Goal: Obtain resource: Download file/media

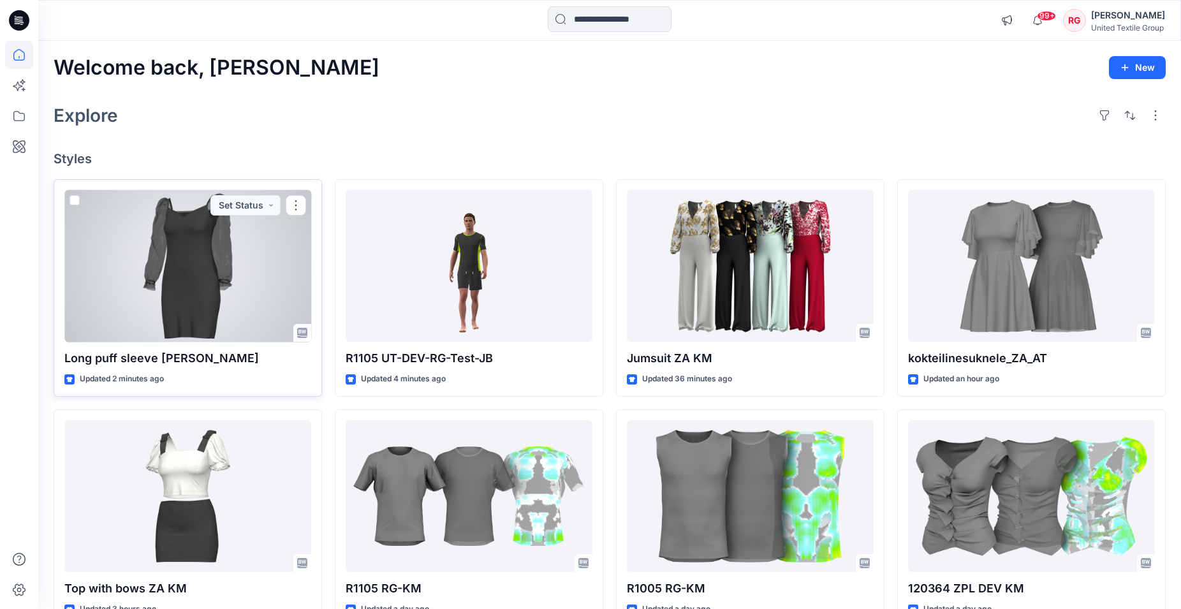
click at [207, 239] on div at bounding box center [187, 266] width 247 height 152
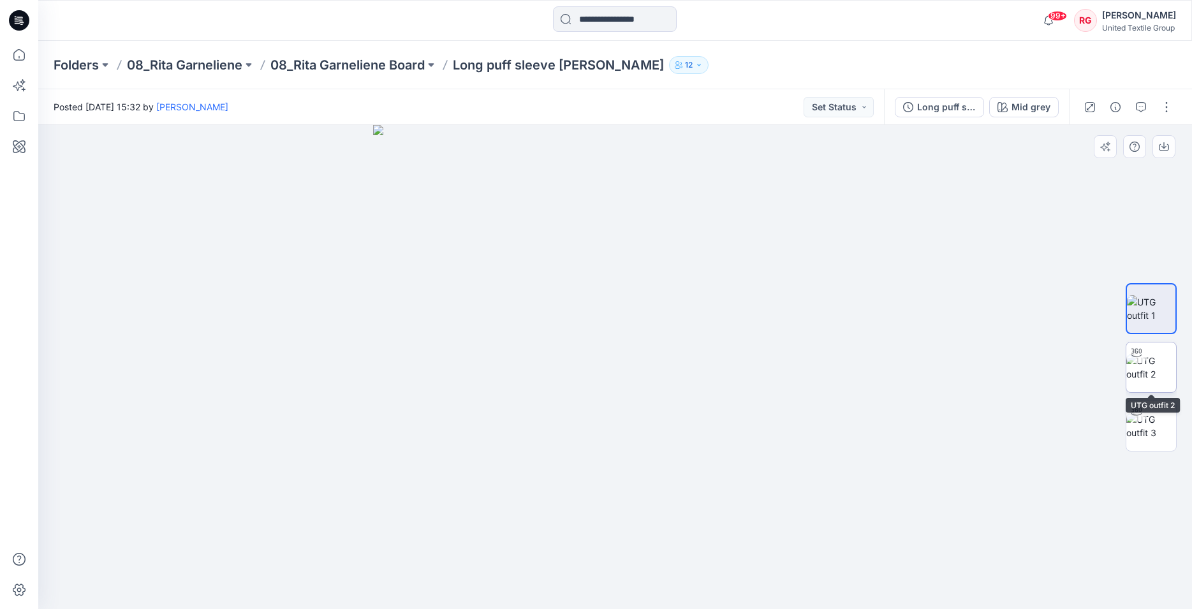
click at [1156, 361] on img at bounding box center [1151, 367] width 50 height 27
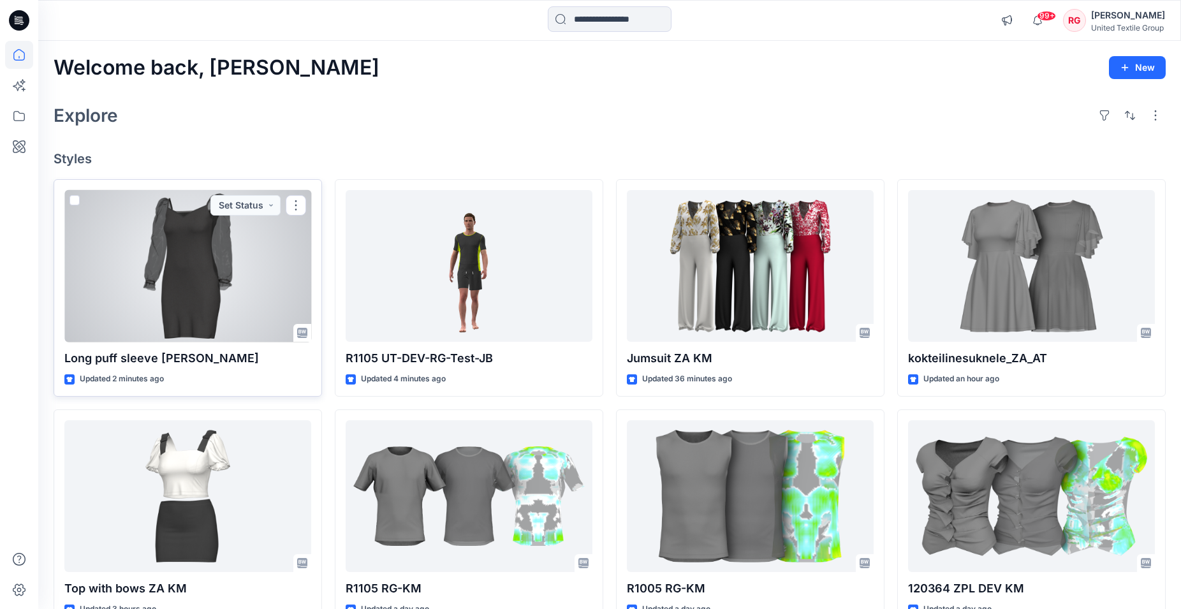
click at [237, 267] on div at bounding box center [187, 266] width 247 height 152
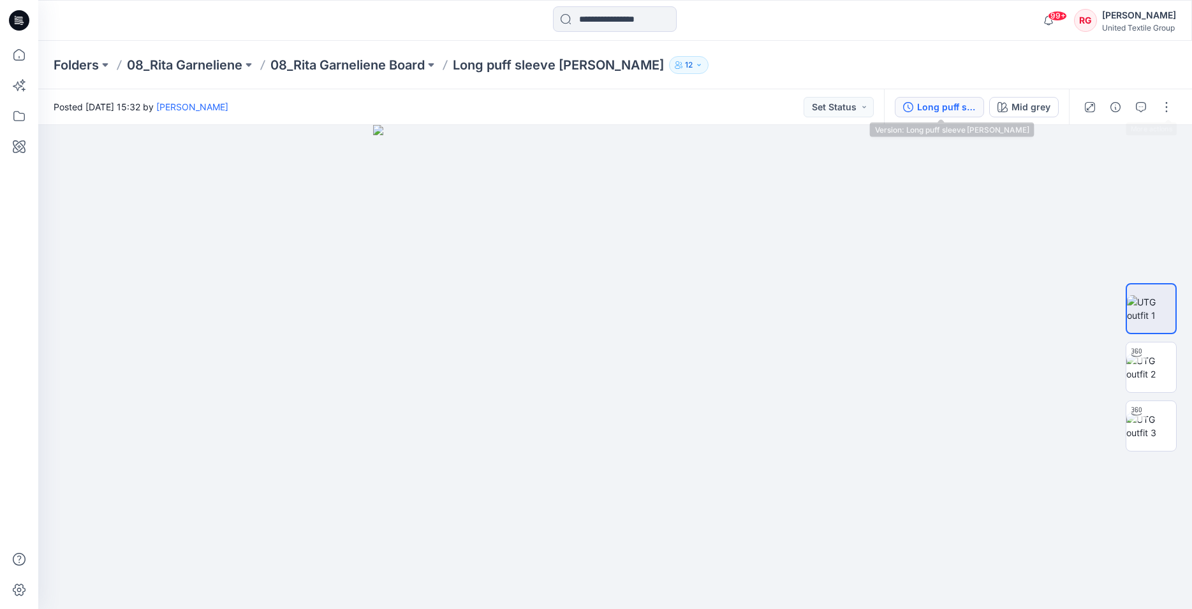
click at [950, 103] on div "Long puff sleeve [PERSON_NAME]" at bounding box center [946, 107] width 59 height 14
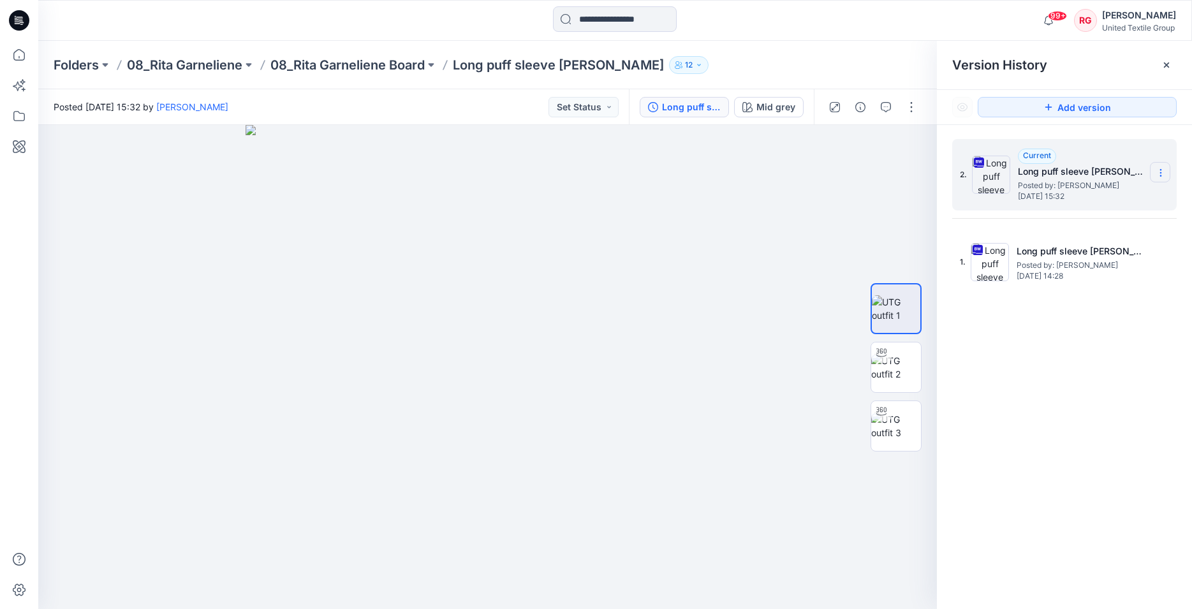
click at [1161, 175] on icon at bounding box center [1161, 173] width 10 height 10
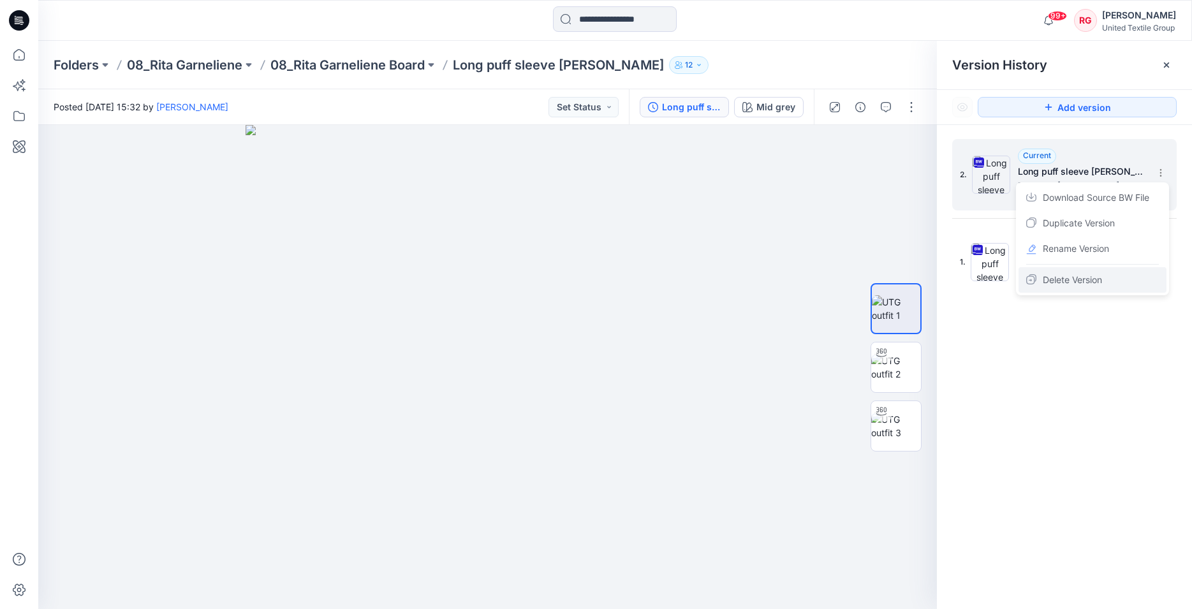
click at [1113, 280] on div "Delete Version" at bounding box center [1092, 280] width 148 height 26
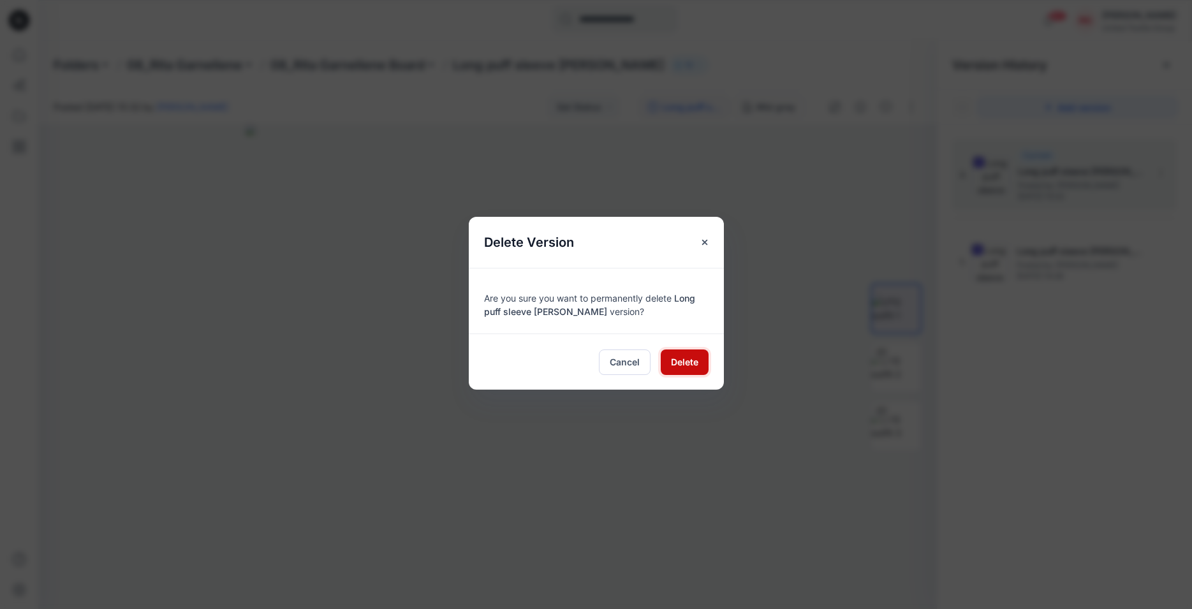
click at [679, 365] on span "Delete" at bounding box center [684, 361] width 27 height 13
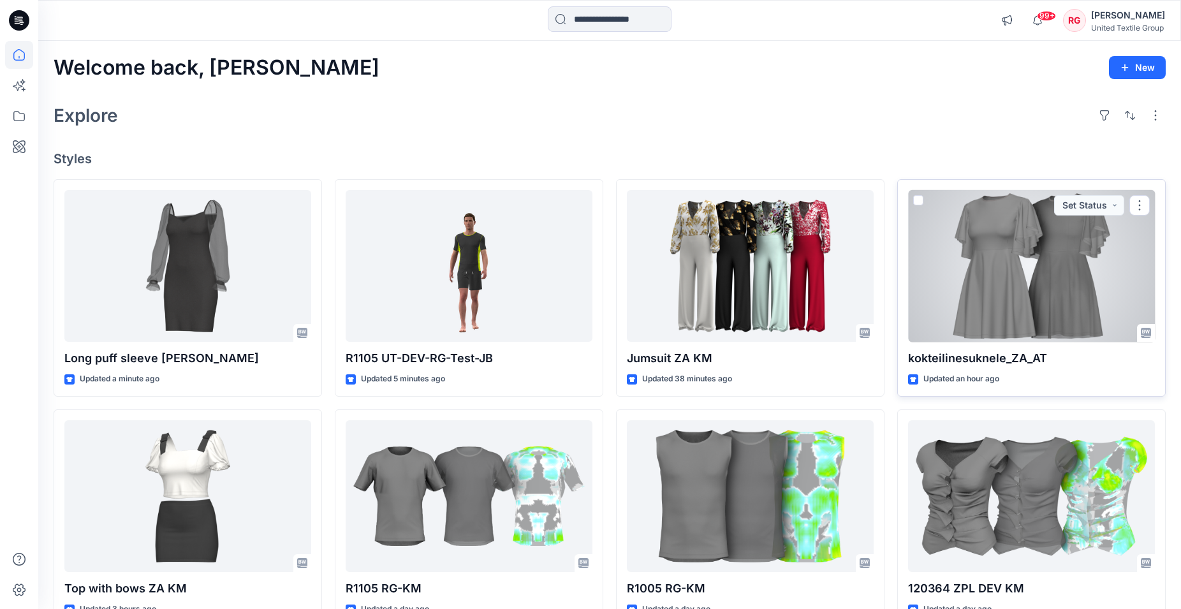
click at [997, 265] on div at bounding box center [1031, 266] width 247 height 152
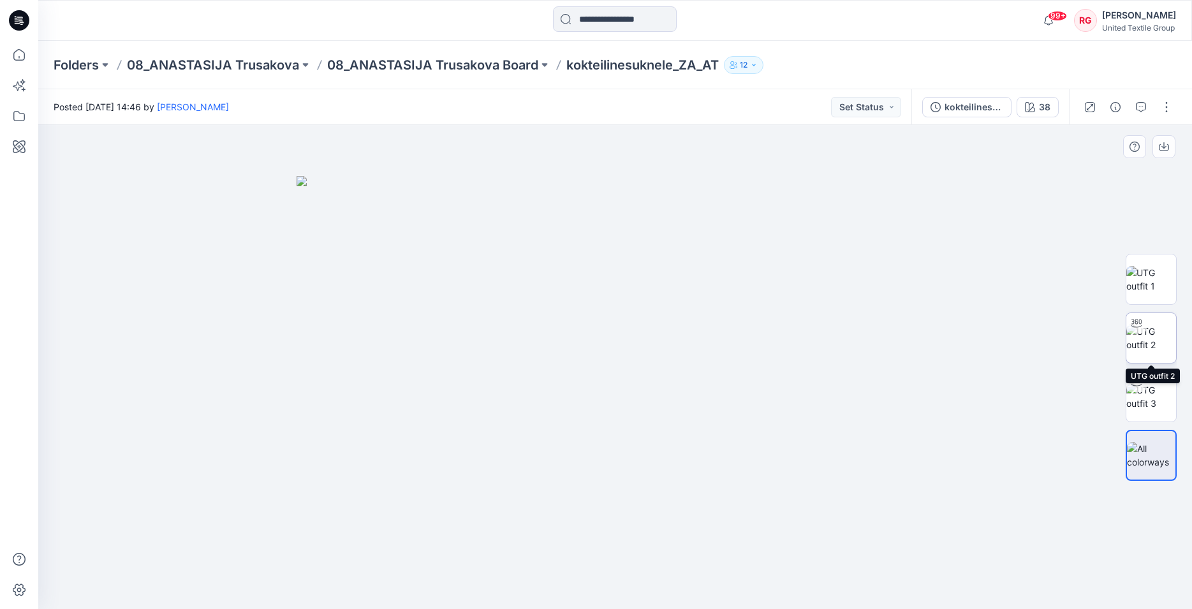
click at [1164, 335] on img at bounding box center [1151, 338] width 50 height 27
drag, startPoint x: 605, startPoint y: 205, endPoint x: 594, endPoint y: 300, distance: 95.6
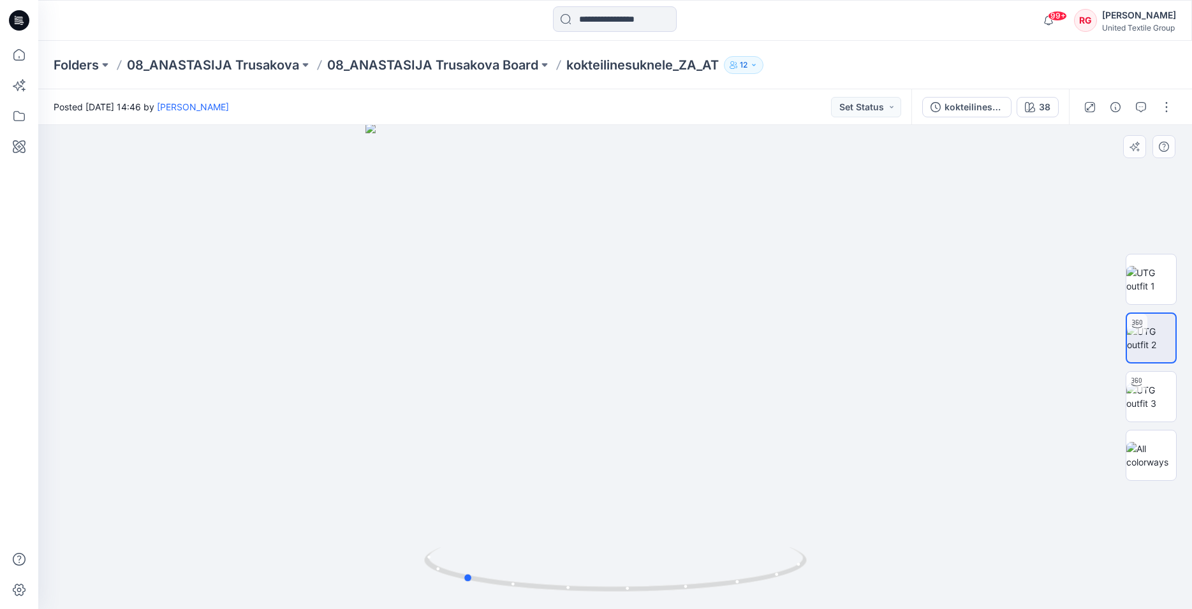
drag, startPoint x: 617, startPoint y: 593, endPoint x: 847, endPoint y: 575, distance: 230.9
click at [847, 575] on div at bounding box center [615, 367] width 1154 height 484
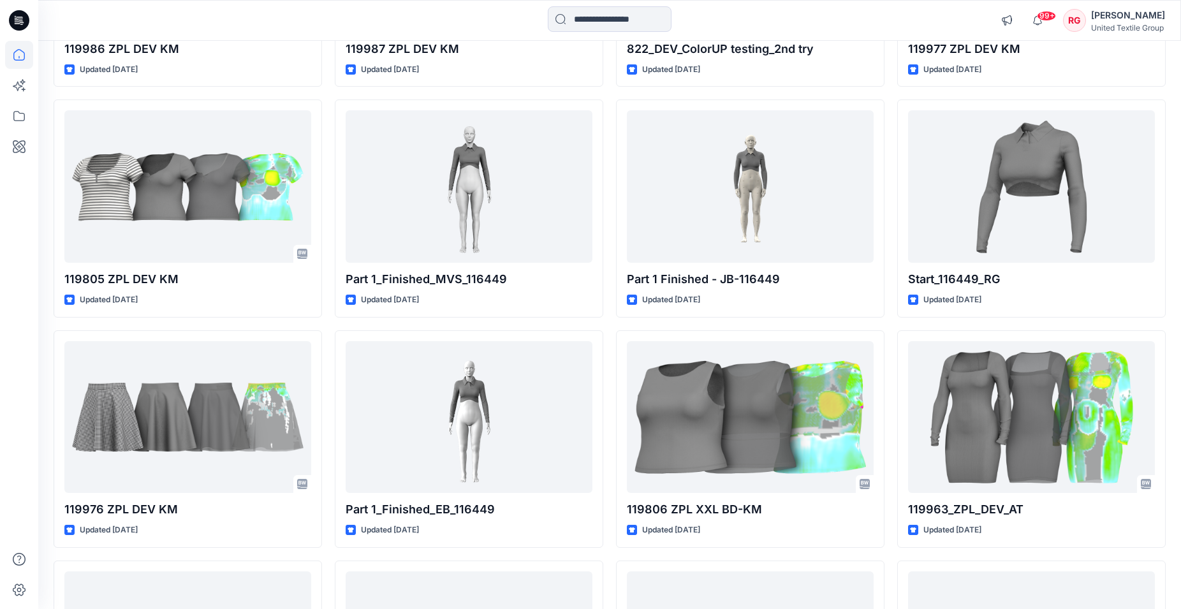
scroll to position [22380, 0]
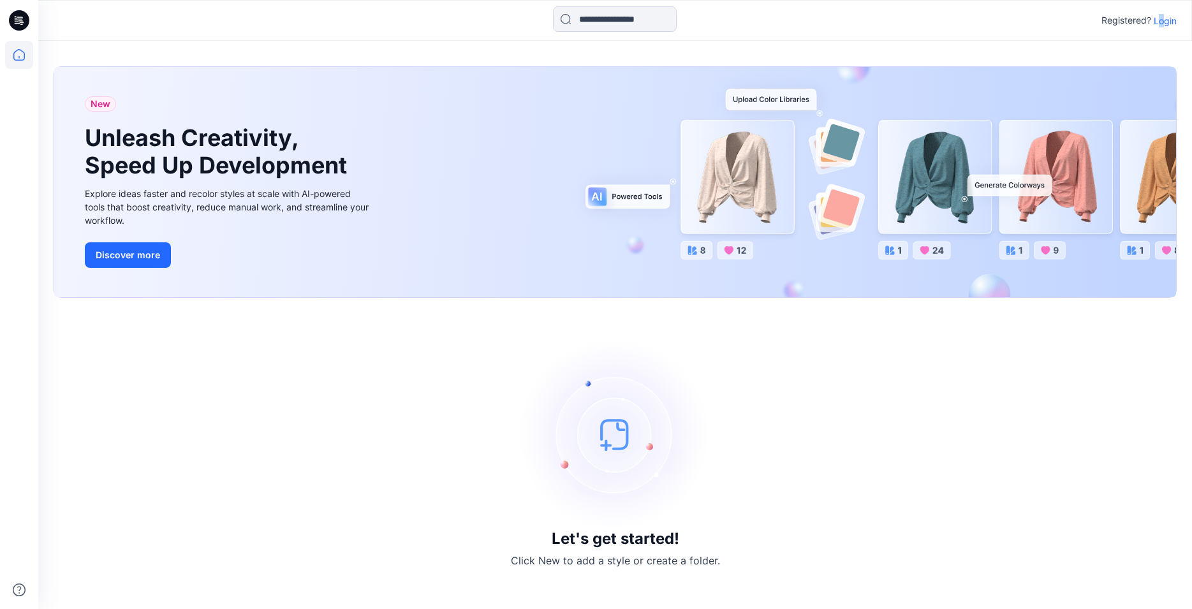
click at [1161, 19] on p "Login" at bounding box center [1165, 20] width 23 height 13
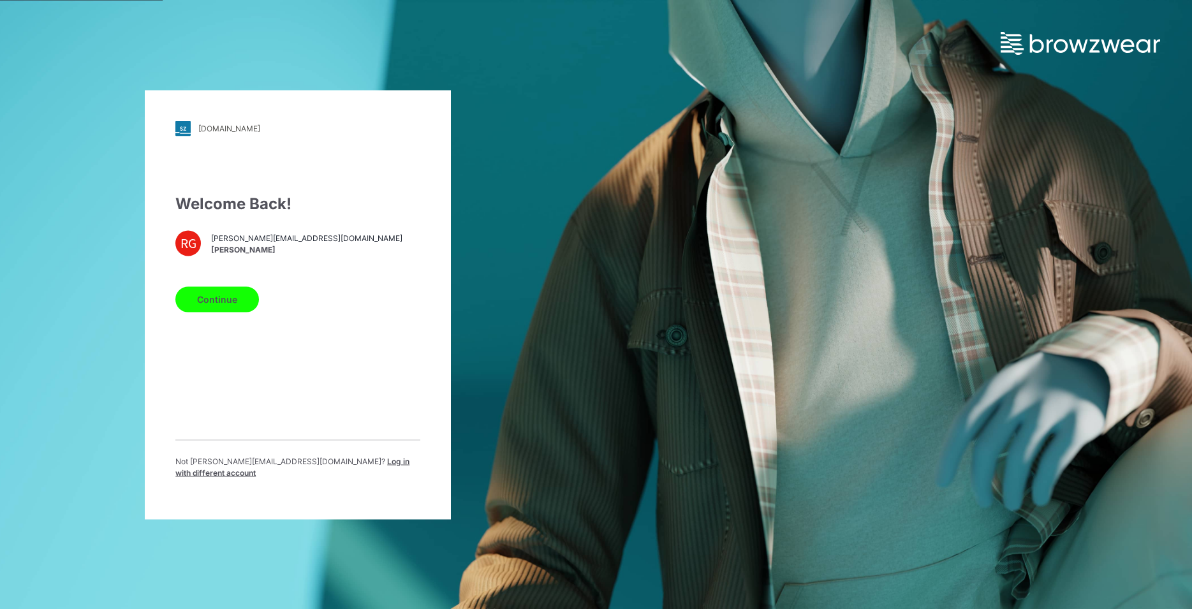
click at [220, 305] on button "Continue" at bounding box center [217, 299] width 84 height 26
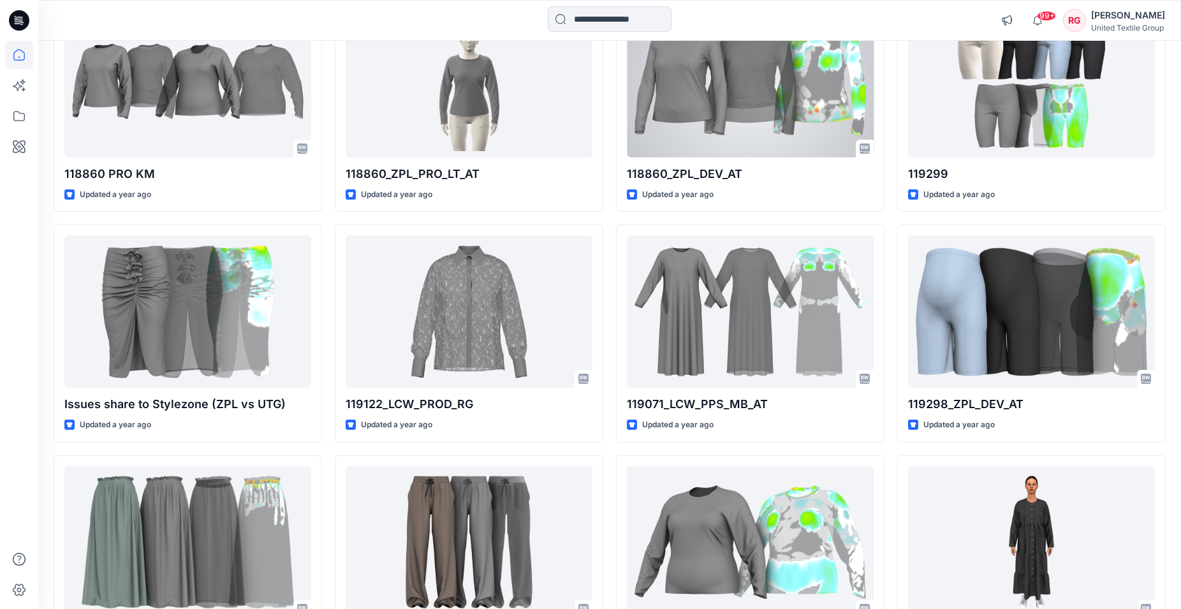
scroll to position [47889, 0]
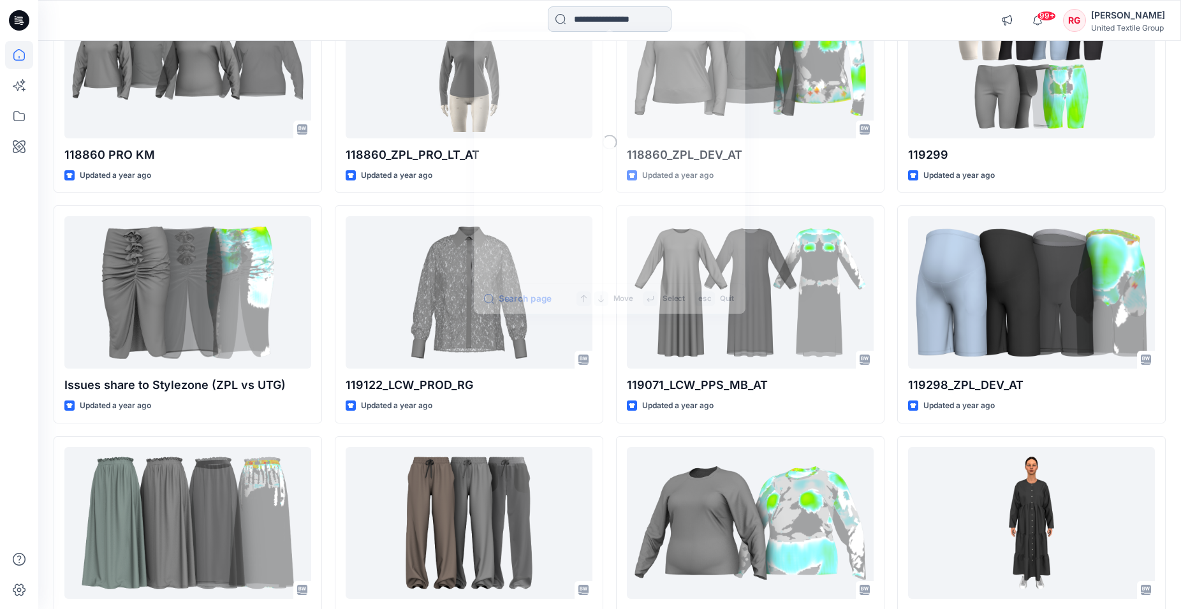
click at [629, 15] on input at bounding box center [610, 19] width 124 height 26
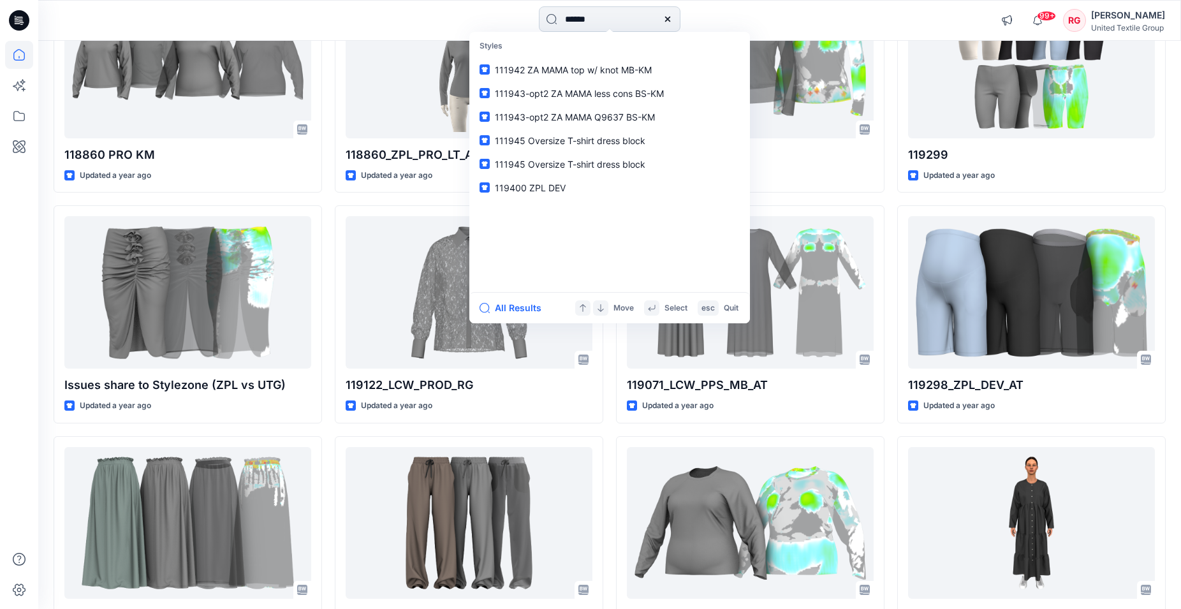
type input "******"
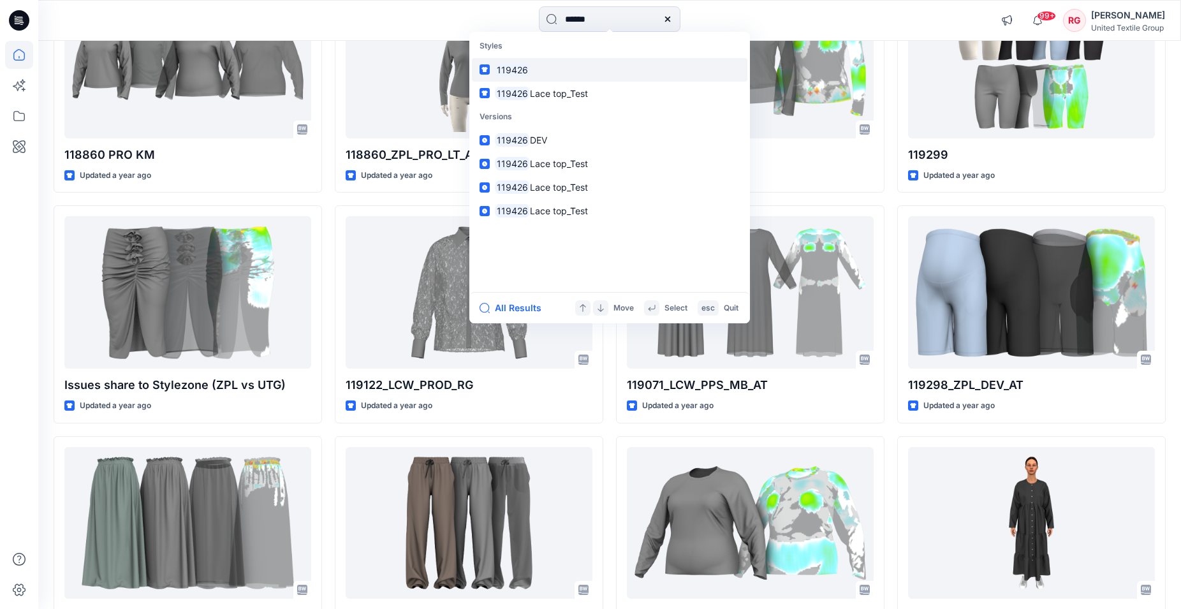
click at [517, 71] on mark "119426" at bounding box center [512, 69] width 35 height 15
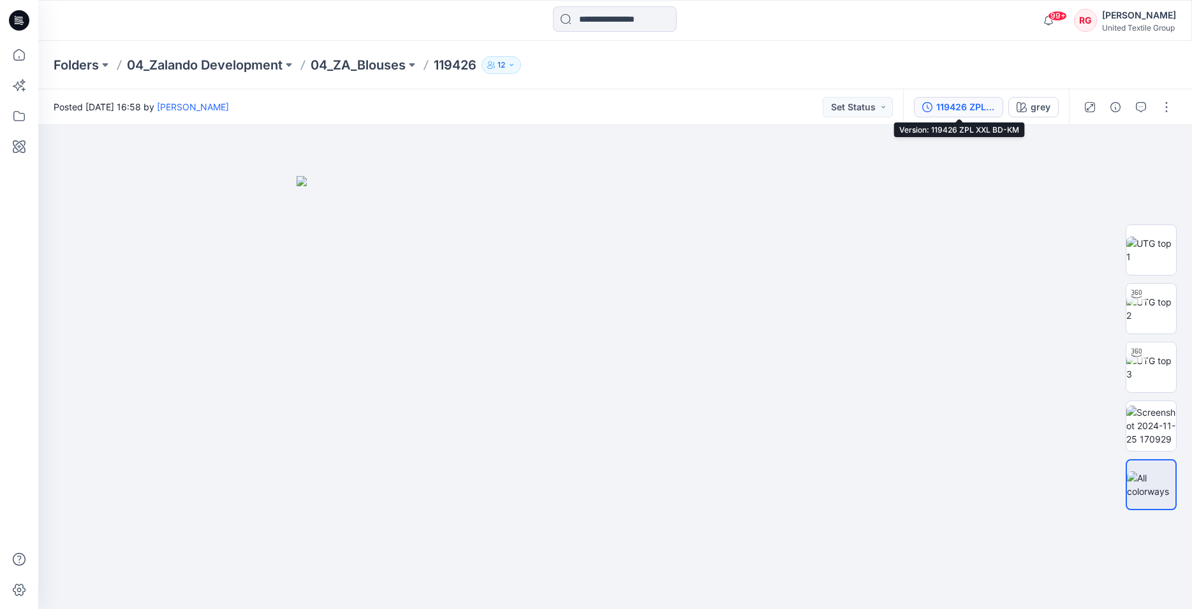
click at [962, 103] on div "119426 ZPL XXL BD-KM" at bounding box center [965, 107] width 59 height 14
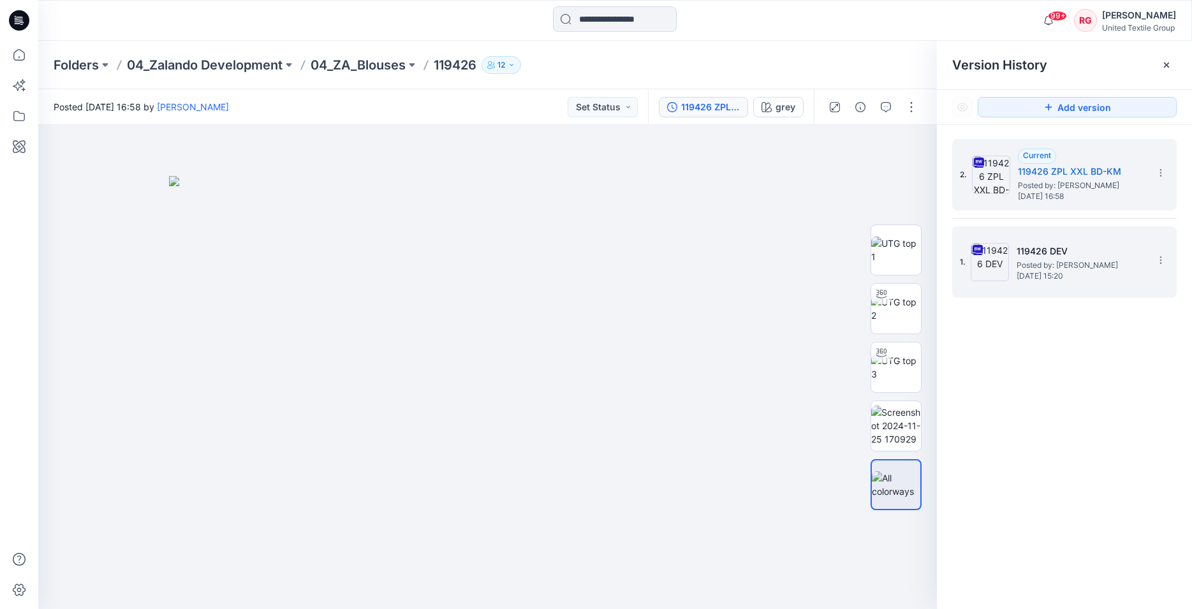
click at [1087, 263] on span "Posted by: Lise Stougaard" at bounding box center [1081, 265] width 128 height 13
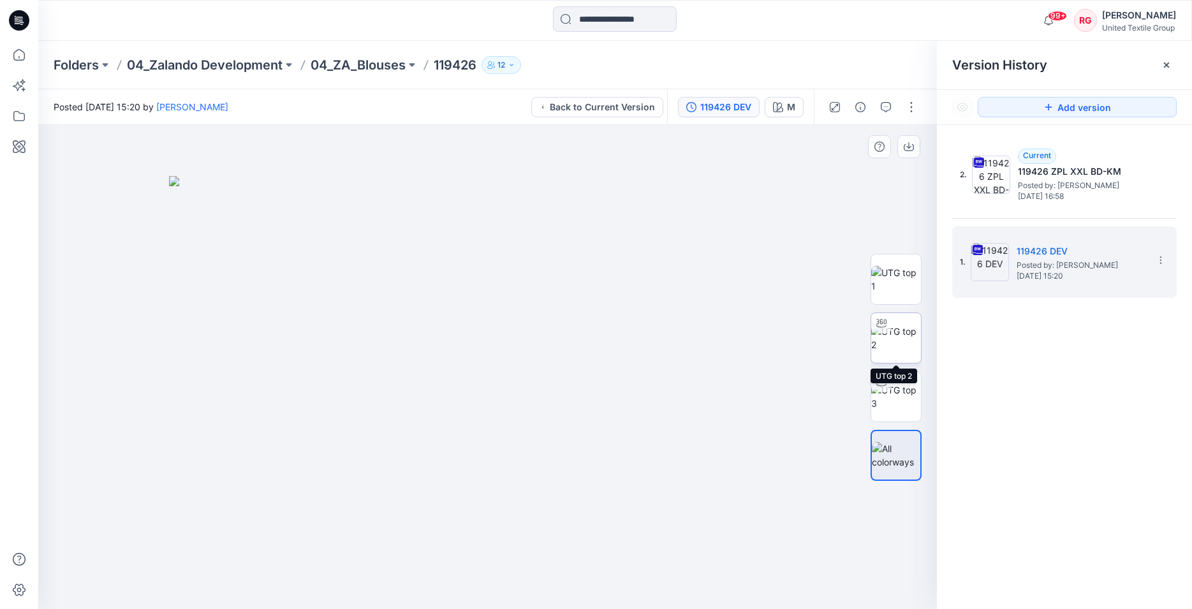
click at [907, 341] on img at bounding box center [896, 338] width 50 height 27
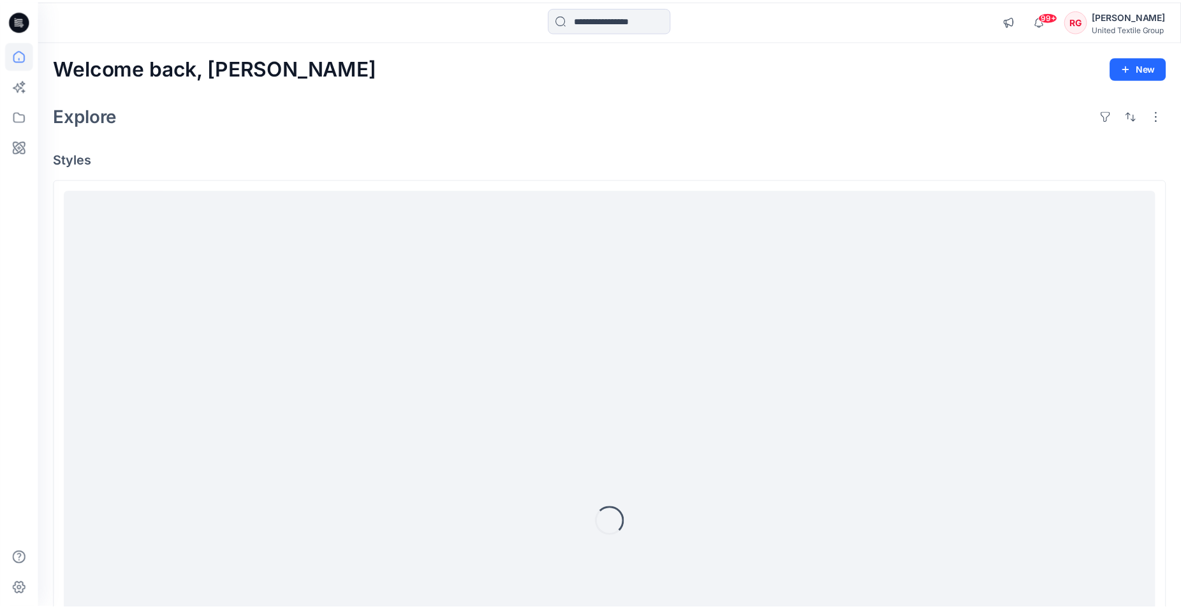
scroll to position [47889, 0]
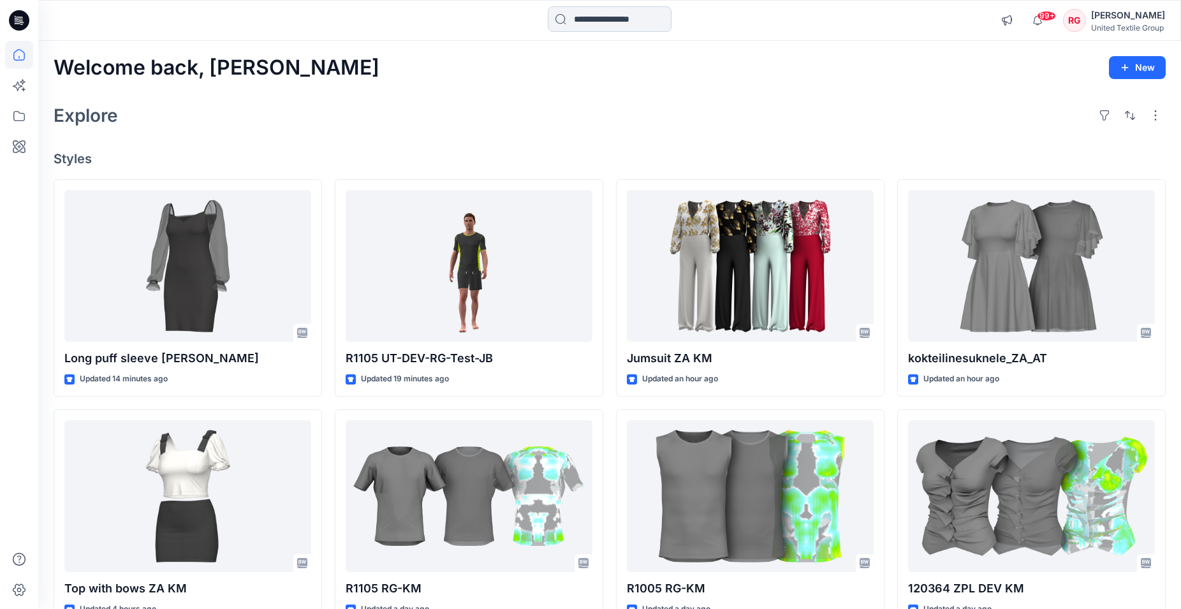
click at [599, 18] on input at bounding box center [610, 19] width 124 height 26
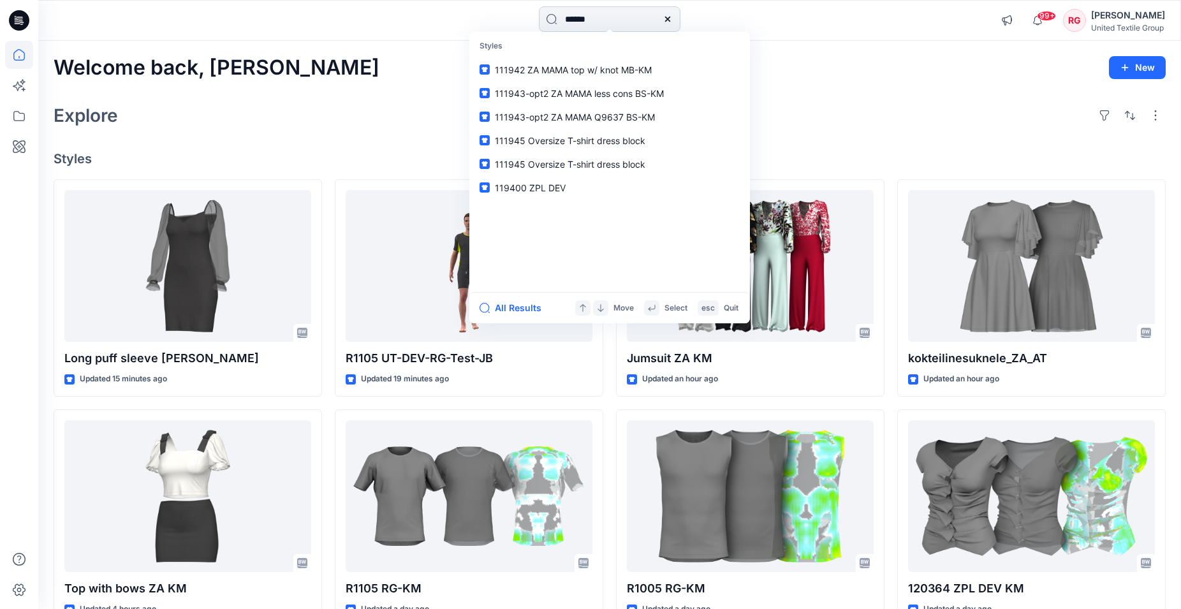
type input "******"
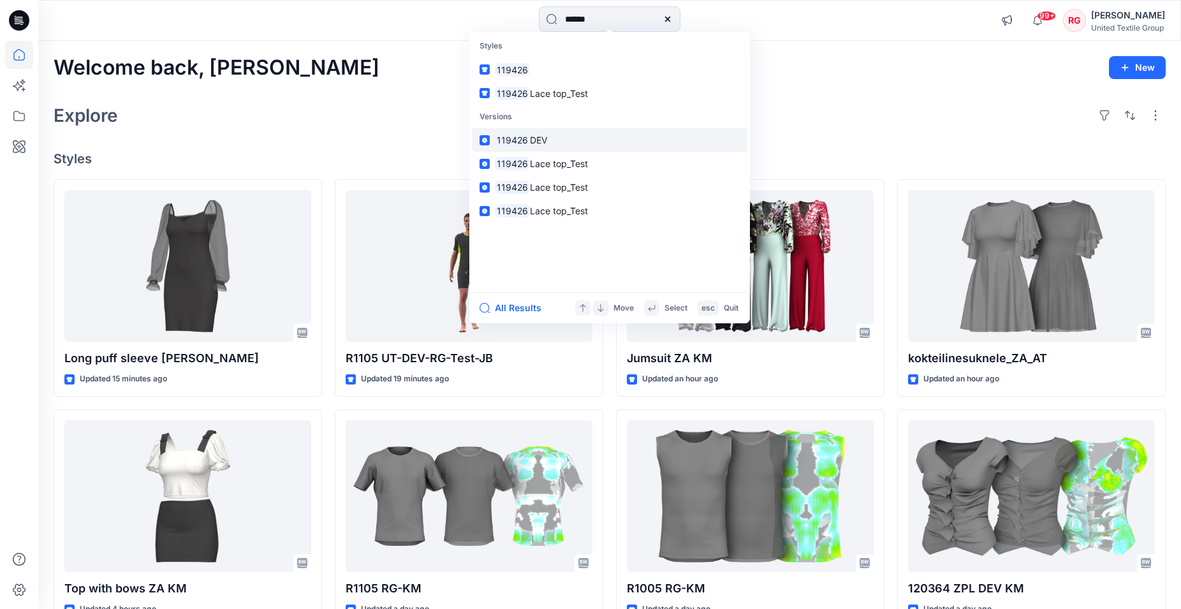
click at [530, 142] on span "DEV" at bounding box center [538, 140] width 17 height 11
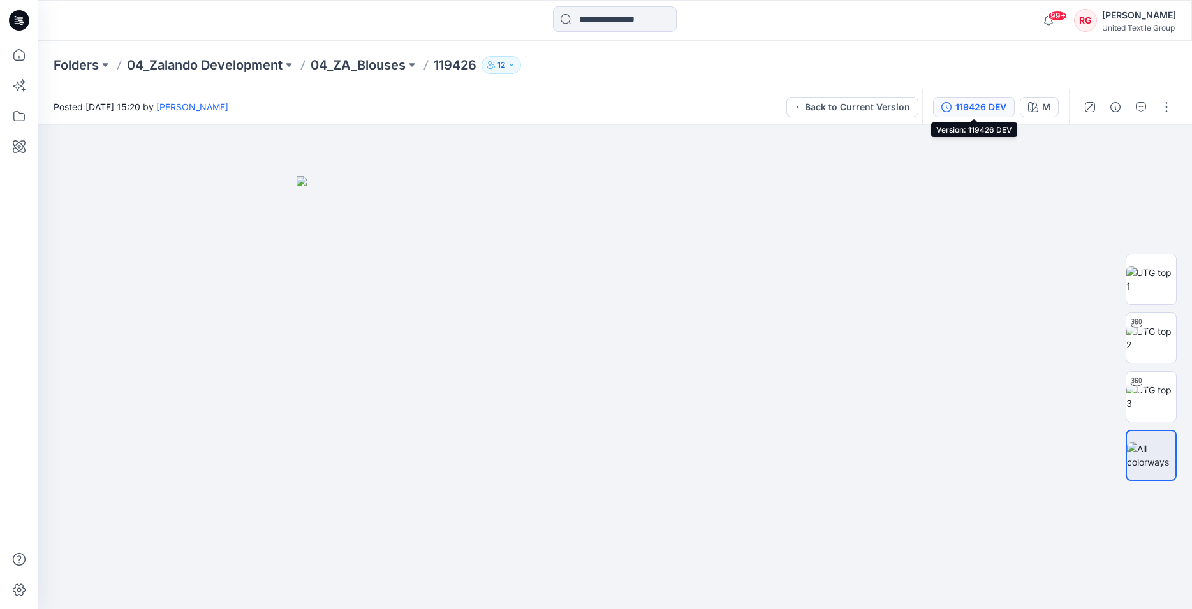
click at [969, 106] on div "119426 DEV" at bounding box center [980, 107] width 51 height 14
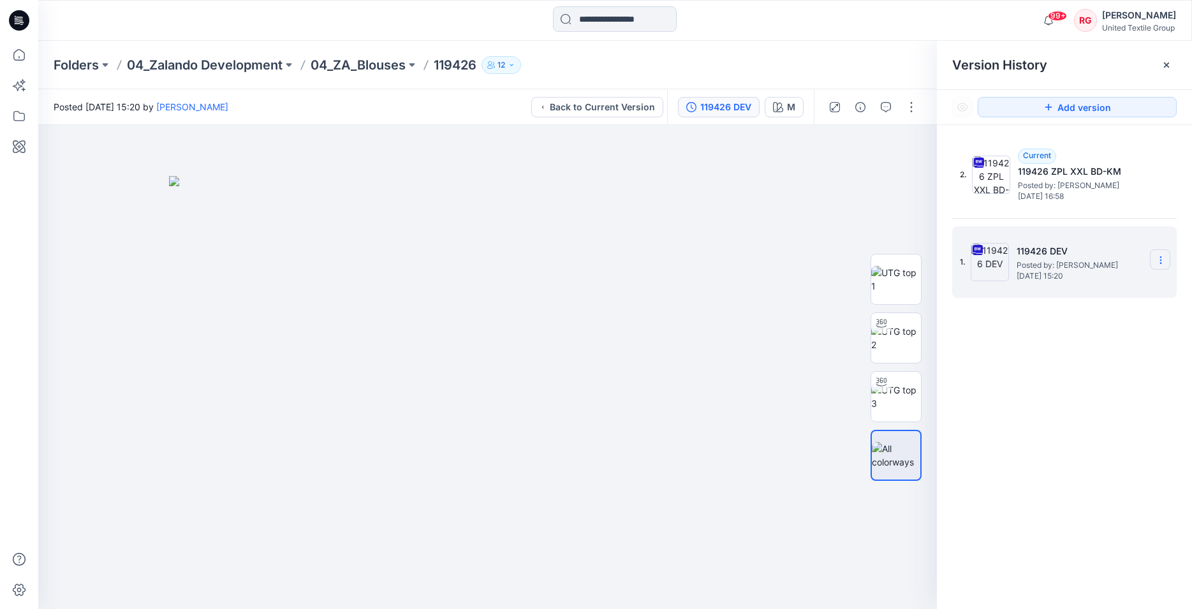
click at [1159, 261] on icon at bounding box center [1161, 260] width 10 height 10
click at [1103, 286] on span "Download Source BW File" at bounding box center [1096, 284] width 106 height 15
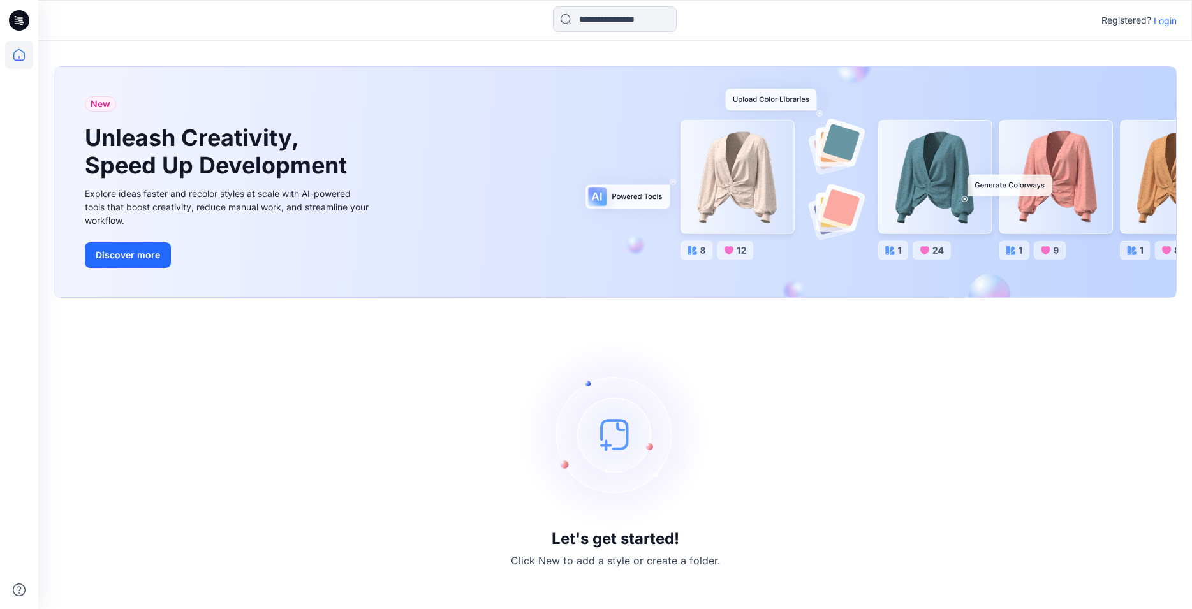
click at [1171, 24] on p "Login" at bounding box center [1165, 20] width 23 height 13
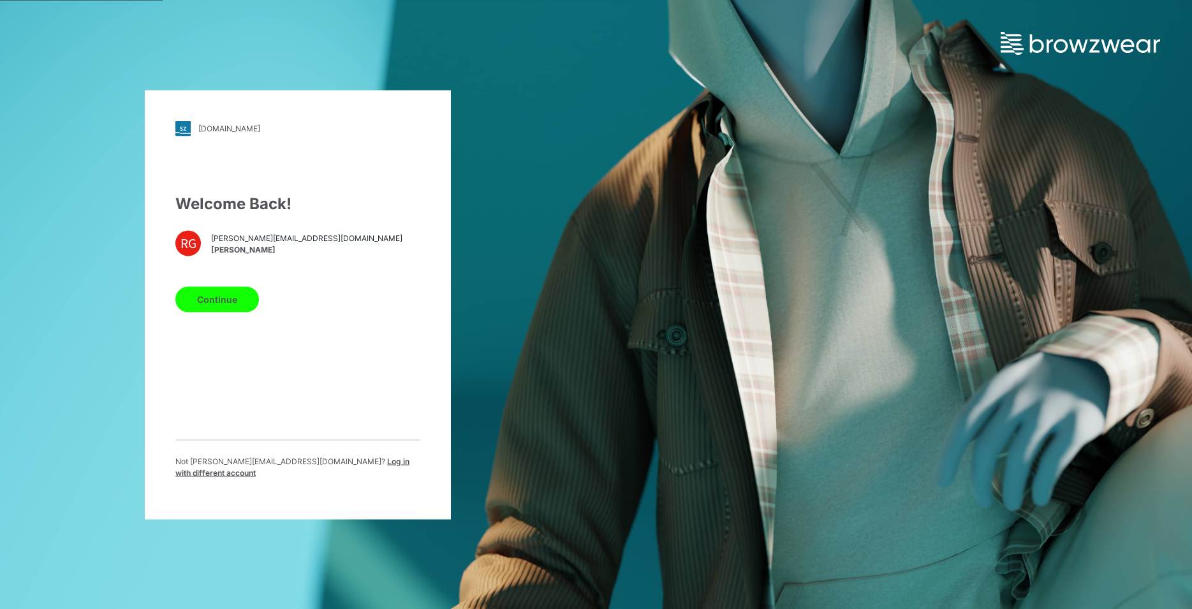
click at [230, 312] on button "Continue" at bounding box center [217, 299] width 84 height 26
click at [223, 307] on button "Continue" at bounding box center [217, 299] width 84 height 26
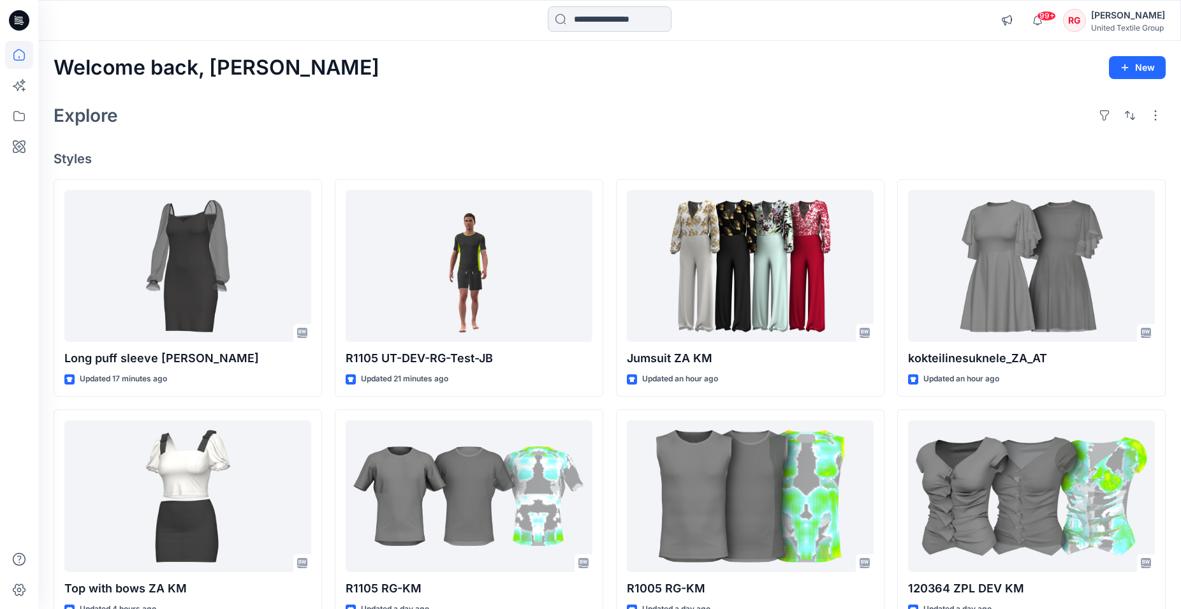
click at [632, 22] on input at bounding box center [610, 19] width 124 height 26
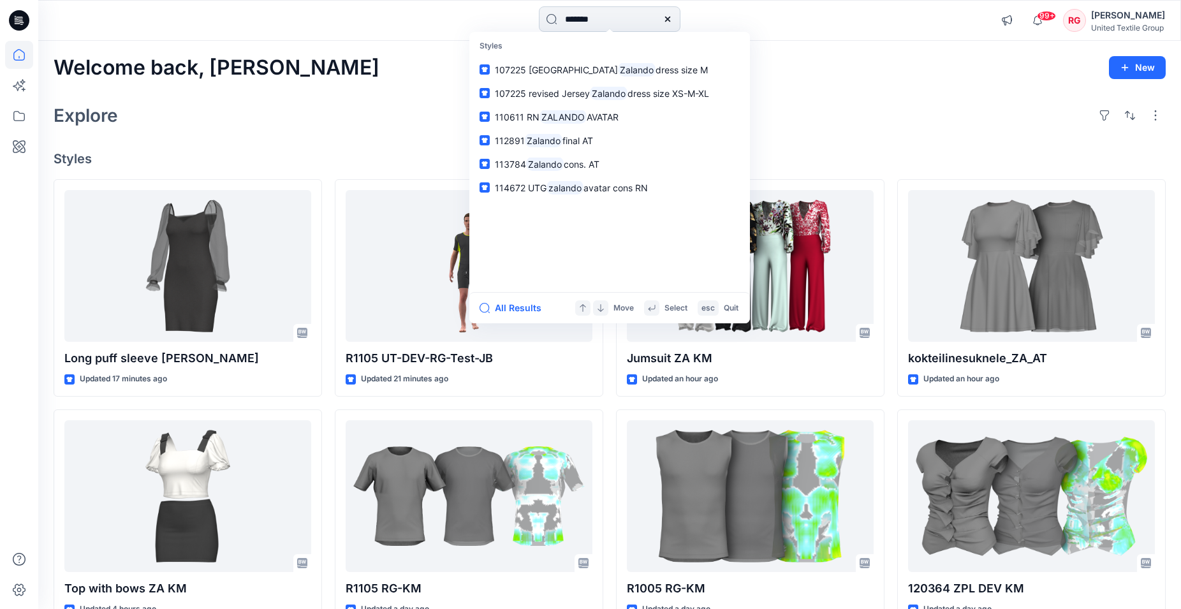
type input "*******"
click at [573, 164] on span "cons. AT" at bounding box center [582, 164] width 36 height 11
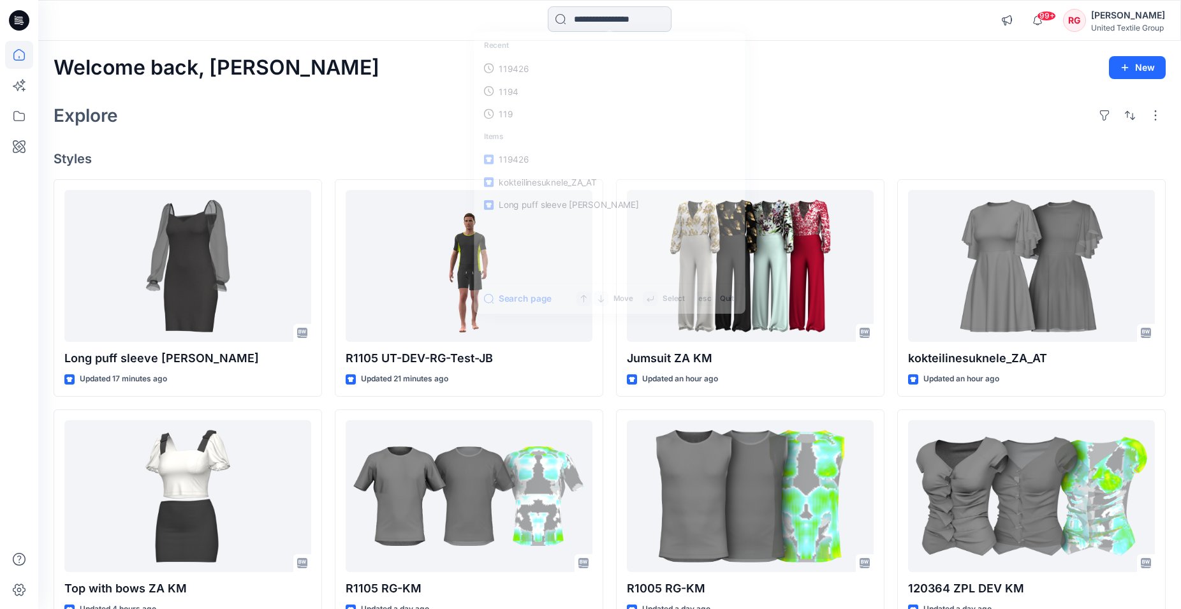
click at [590, 23] on input at bounding box center [610, 19] width 124 height 26
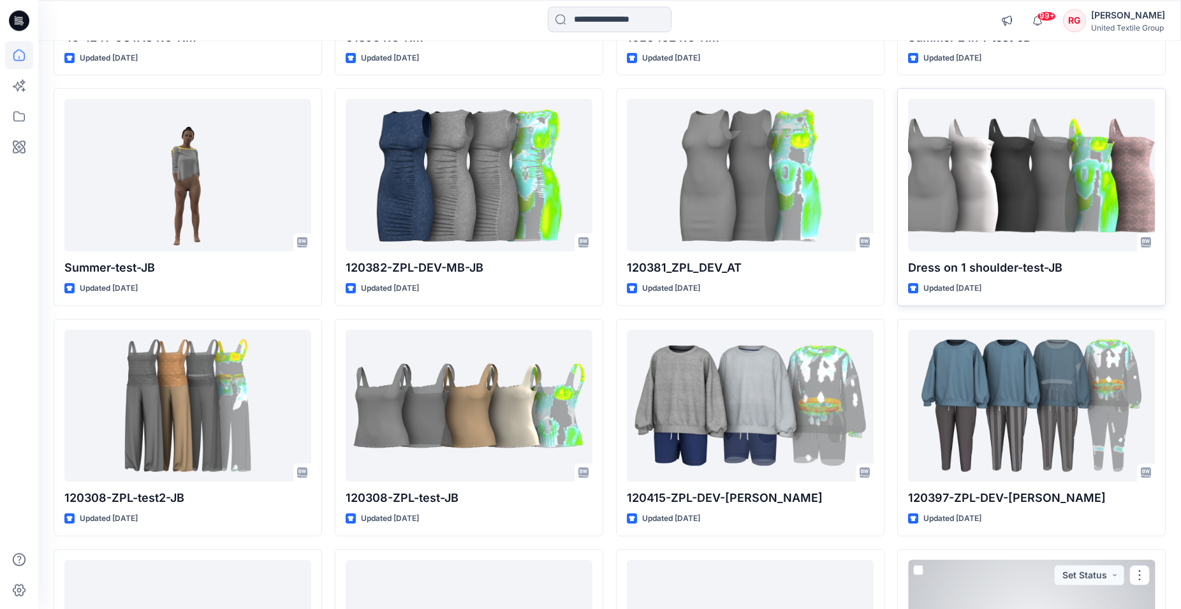
scroll to position [781, 0]
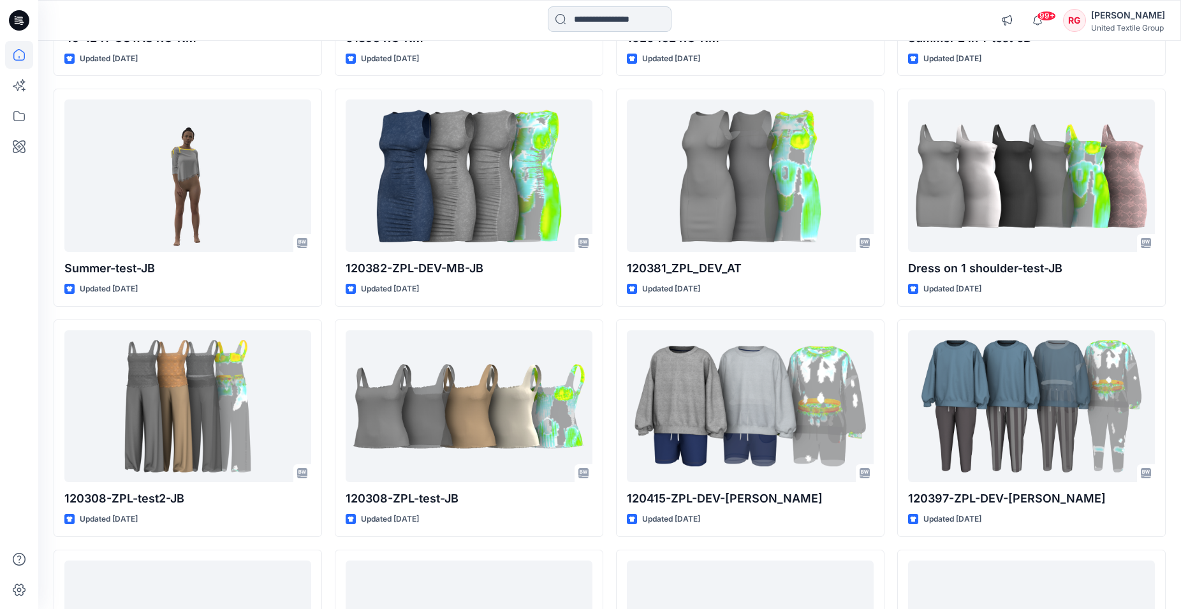
click at [629, 24] on input at bounding box center [610, 19] width 124 height 26
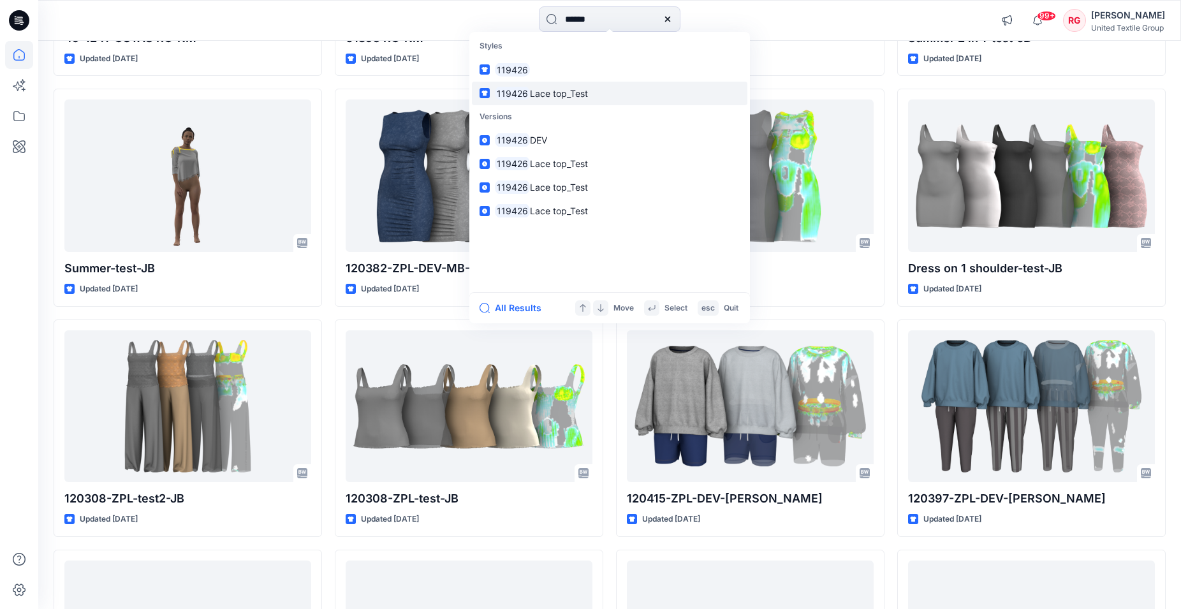
type input "******"
click at [522, 93] on mark "119426" at bounding box center [512, 93] width 35 height 15
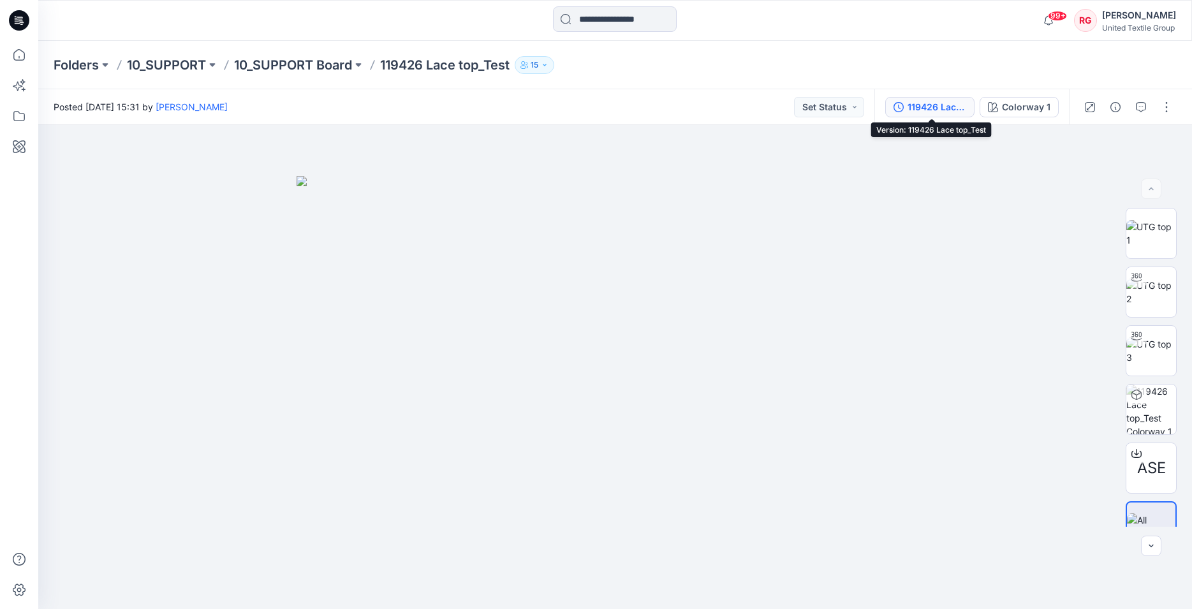
click at [944, 108] on div "119426 Lace top_Test" at bounding box center [936, 107] width 59 height 14
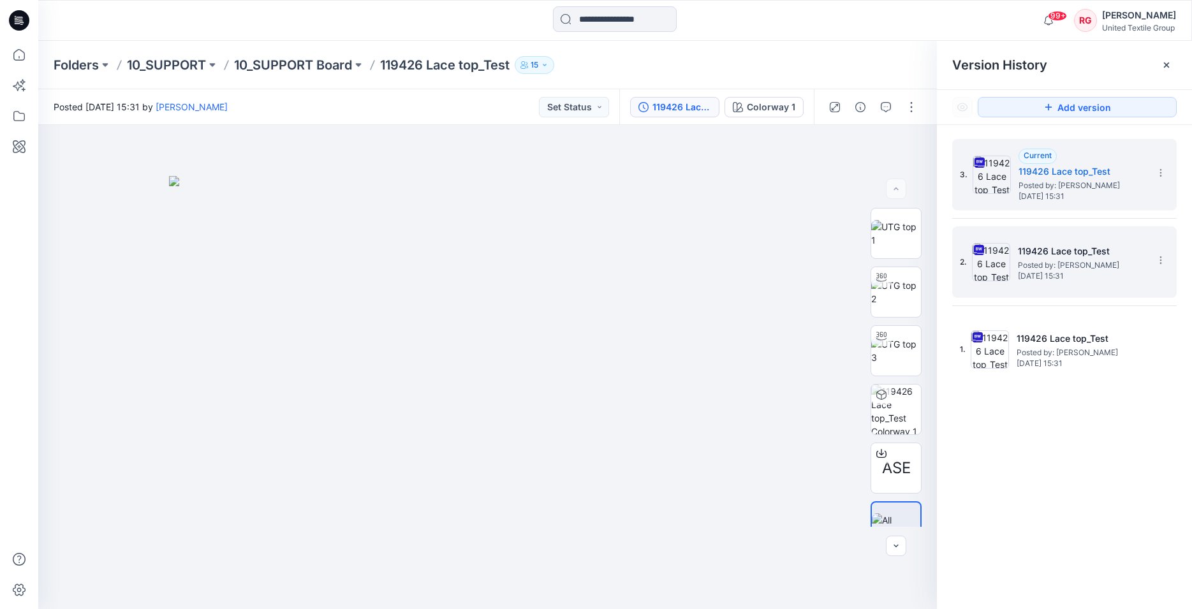
click at [1070, 258] on h5 "119426 Lace top_Test" at bounding box center [1082, 251] width 128 height 15
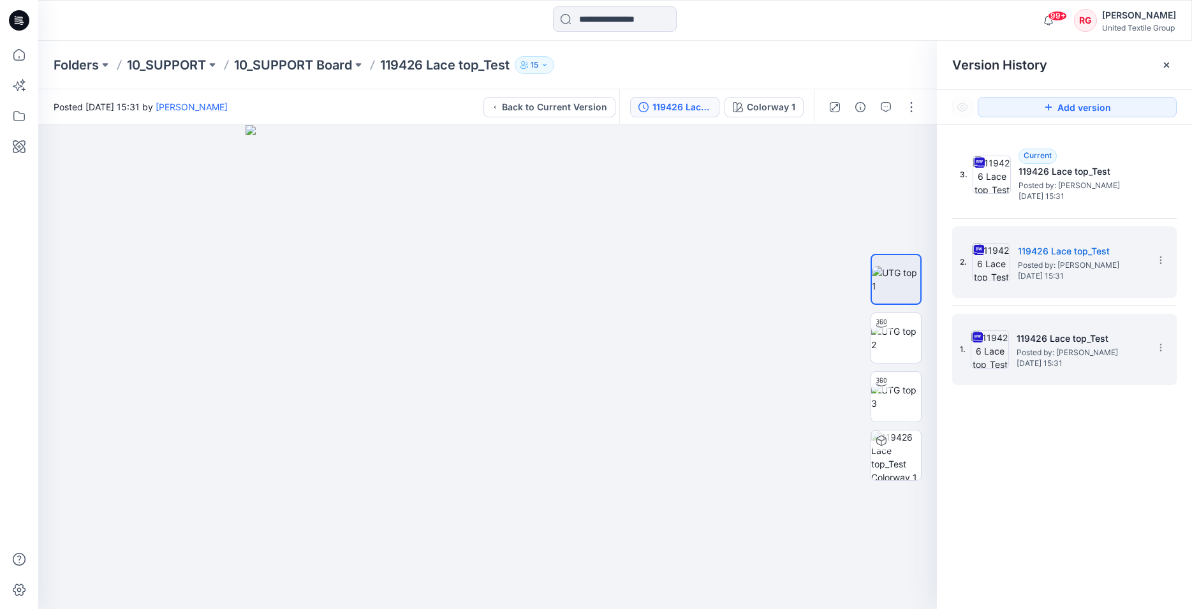
click at [1090, 344] on h5 "119426 Lace top_Test" at bounding box center [1081, 338] width 128 height 15
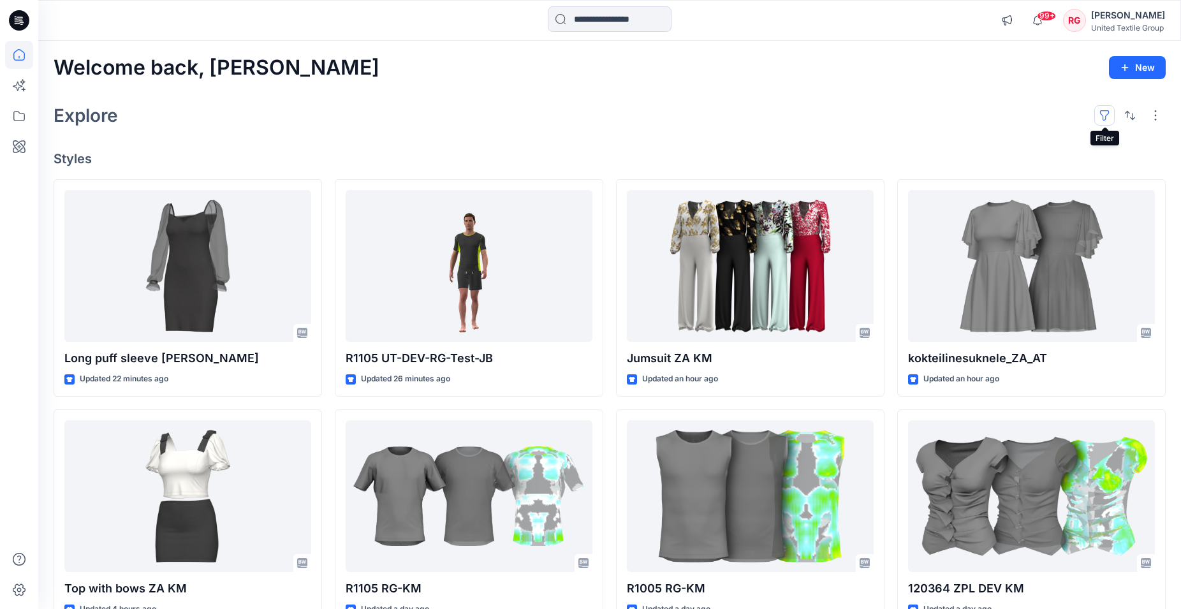
click at [1107, 114] on button "button" at bounding box center [1104, 115] width 20 height 20
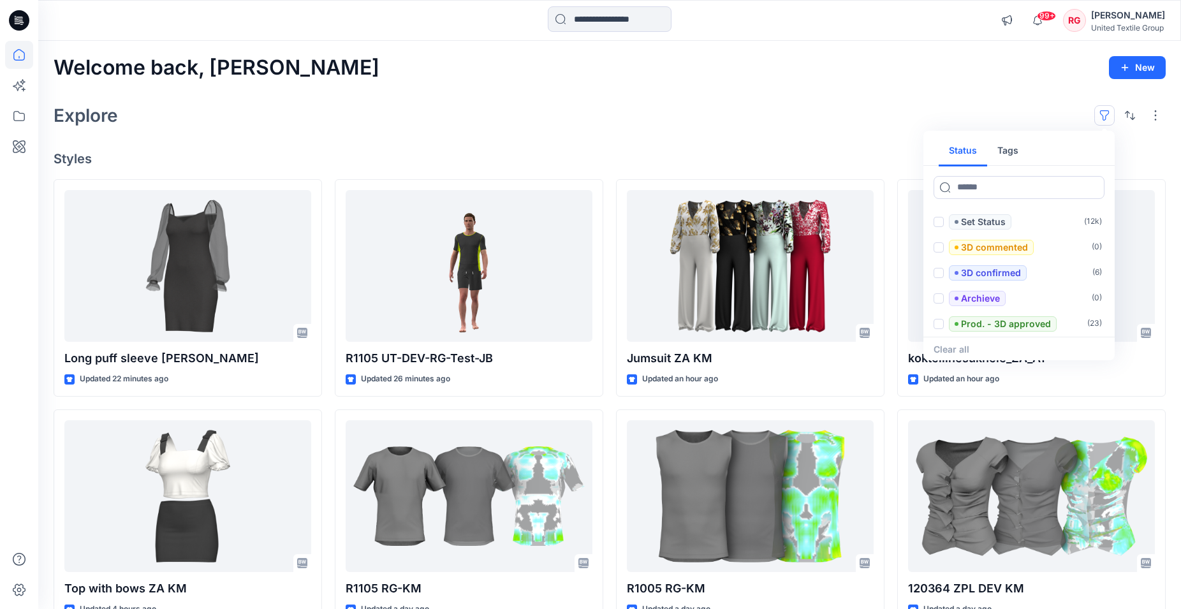
click at [845, 115] on div "Explore Status Tags Set Status ( 12k ) 3D commented ( 0 ) 3D confirmed ( 6 ) Ar…" at bounding box center [610, 115] width 1112 height 31
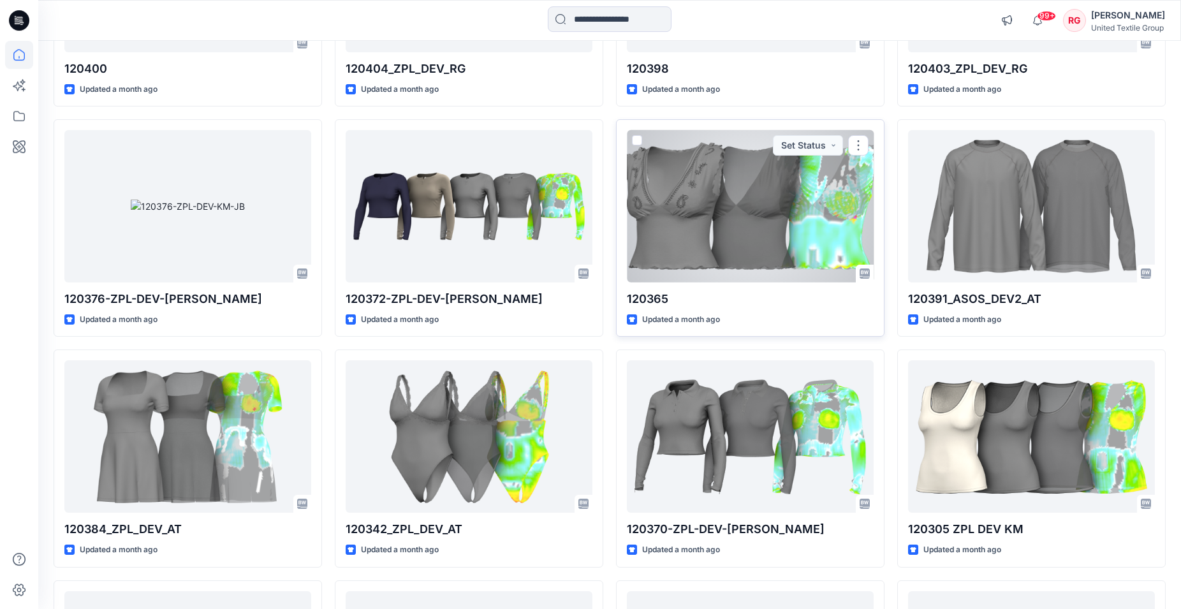
scroll to position [3765, 0]
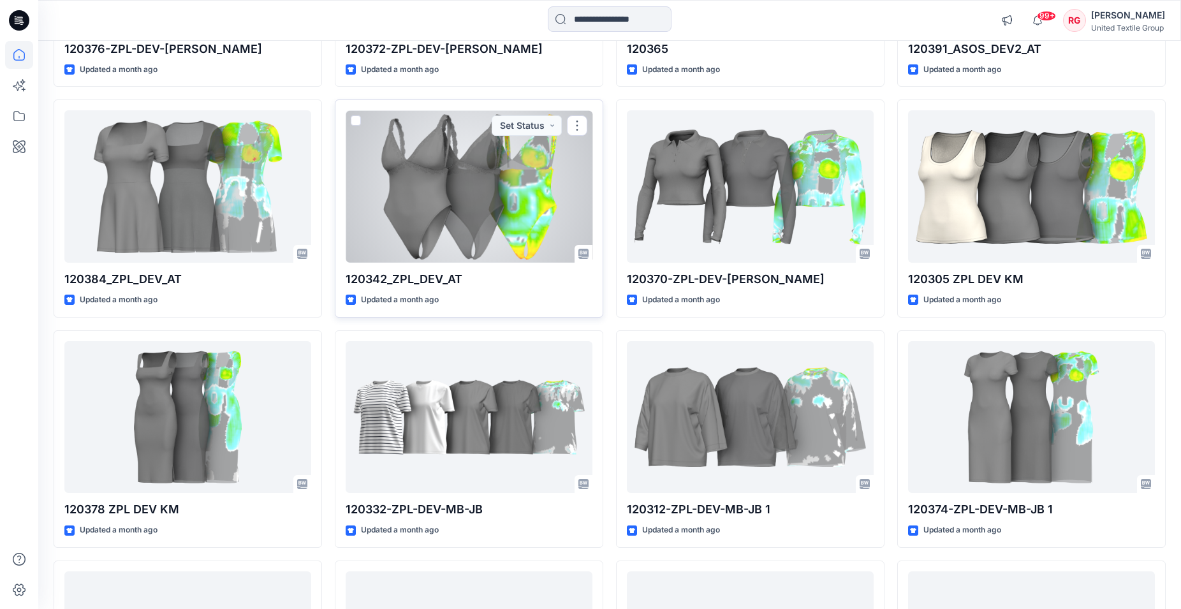
click at [476, 180] on div at bounding box center [469, 186] width 247 height 152
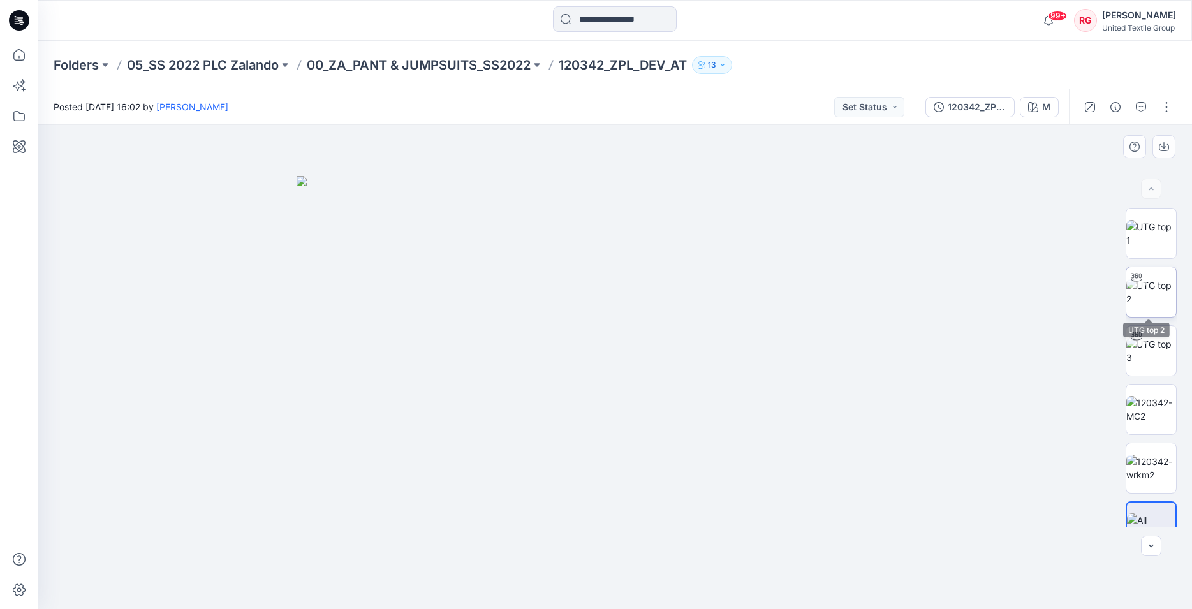
click at [1150, 304] on img at bounding box center [1151, 292] width 50 height 27
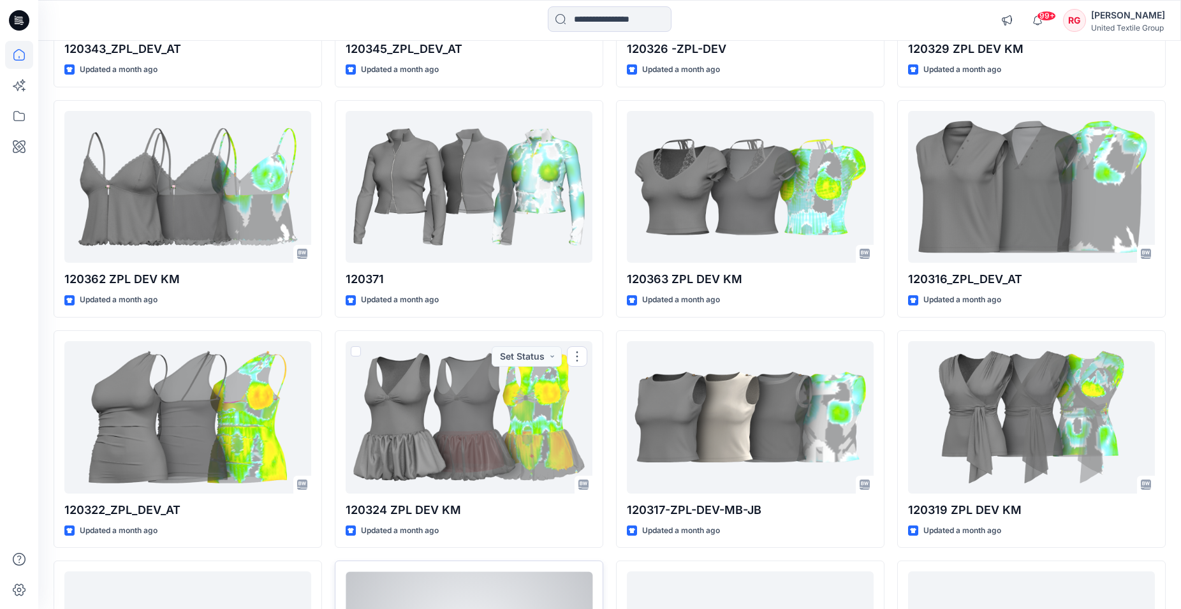
scroll to position [5602, 0]
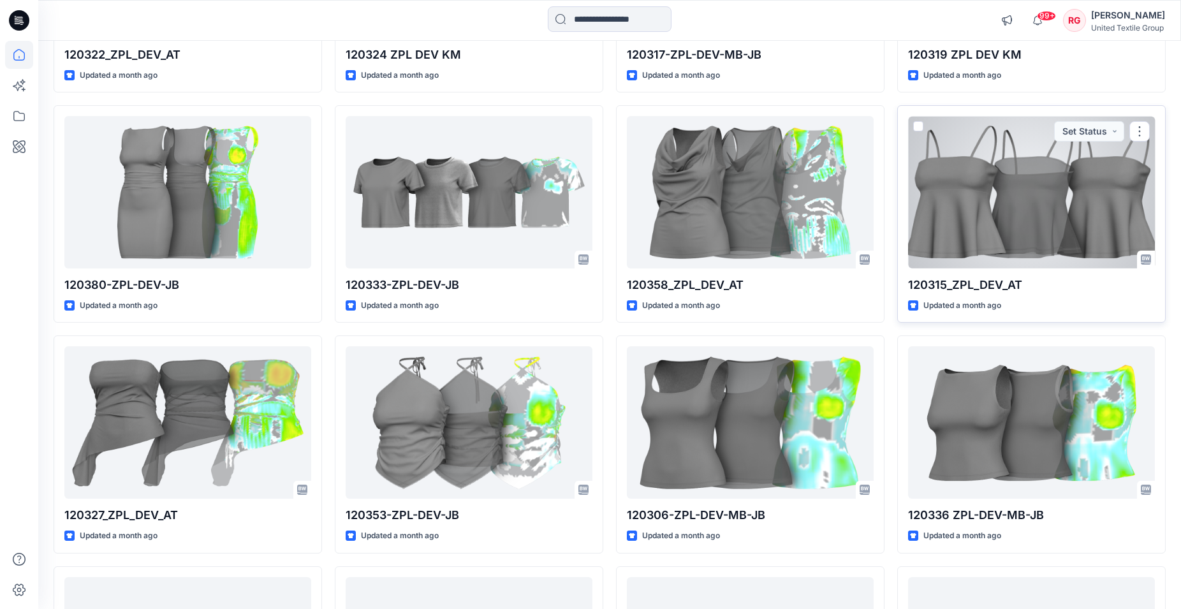
click at [1025, 216] on div at bounding box center [1031, 192] width 247 height 152
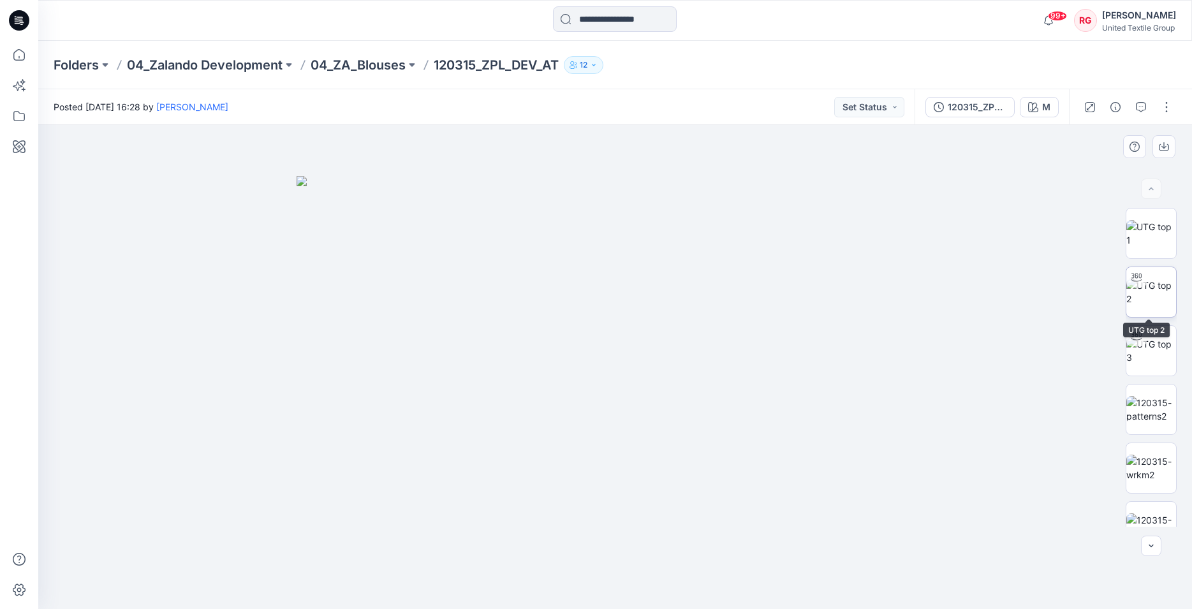
click at [1153, 296] on img at bounding box center [1151, 292] width 50 height 27
drag, startPoint x: 617, startPoint y: 591, endPoint x: 839, endPoint y: 562, distance: 223.8
click at [839, 562] on div at bounding box center [615, 367] width 1154 height 484
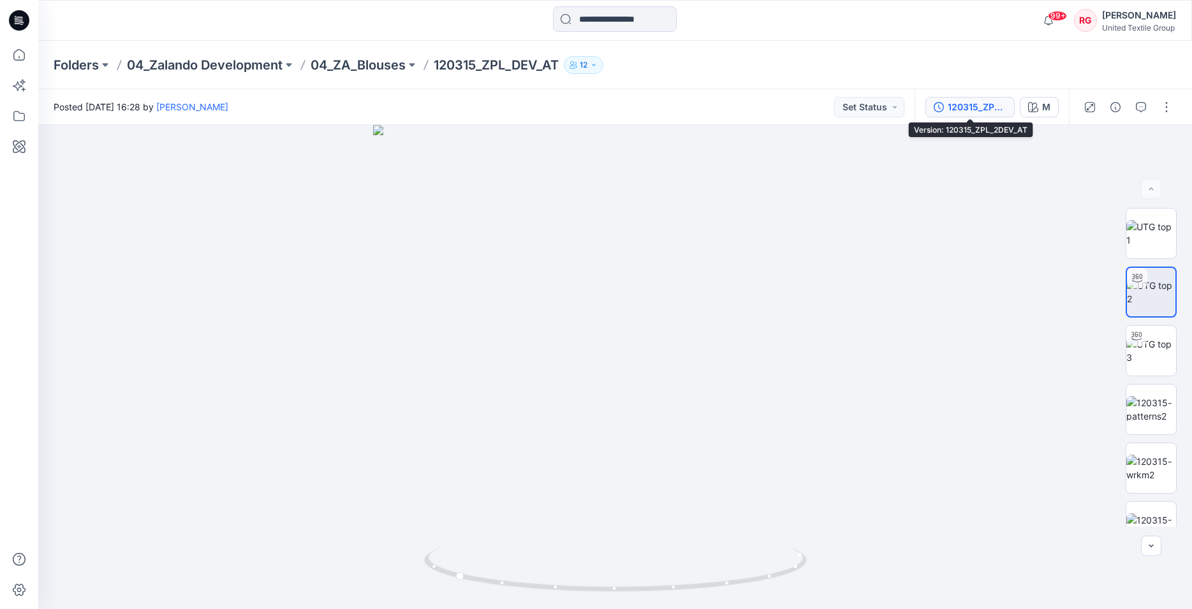
click at [967, 107] on div "120315_ZPL_2DEV_AT" at bounding box center [977, 107] width 59 height 14
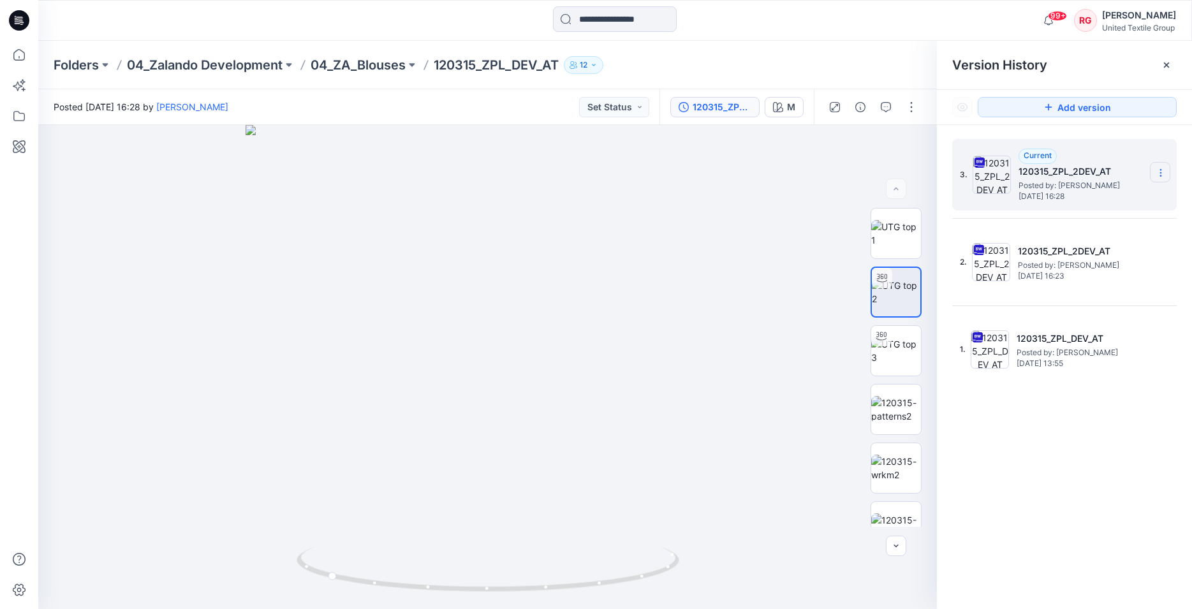
click at [1166, 175] on section at bounding box center [1160, 172] width 20 height 20
click at [1104, 198] on span "Download Source BW File" at bounding box center [1096, 197] width 106 height 15
click at [858, 17] on div at bounding box center [615, 20] width 576 height 28
